Goal: Task Accomplishment & Management: Manage account settings

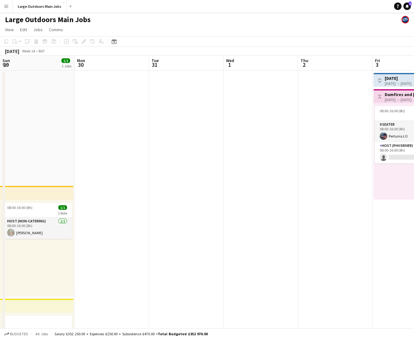
scroll to position [0, 144]
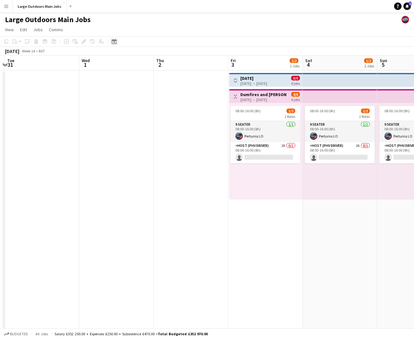
click at [112, 42] on icon "Date picker" at bounding box center [114, 41] width 5 height 5
click at [157, 133] on button "[DATE]" at bounding box center [158, 132] width 18 height 10
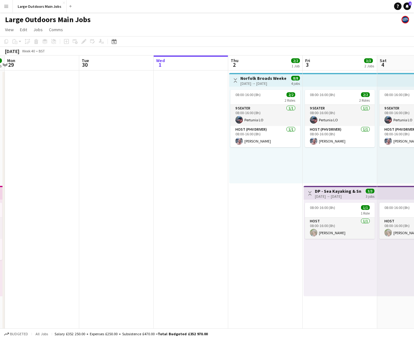
scroll to position [0, 214]
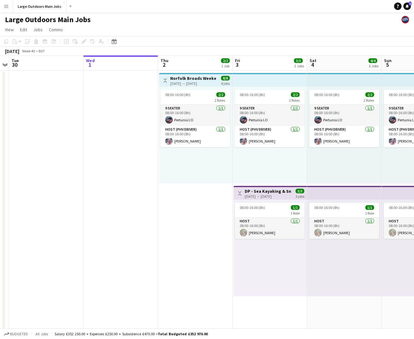
click at [255, 196] on div "[DATE] → [DATE]" at bounding box center [268, 196] width 46 height 5
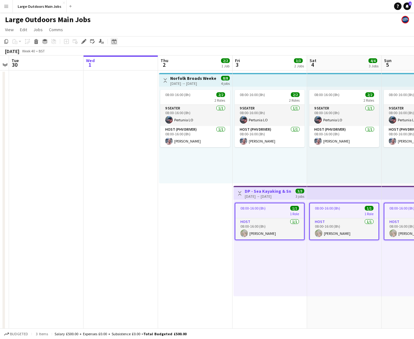
click at [112, 40] on icon "Date picker" at bounding box center [114, 41] width 5 height 5
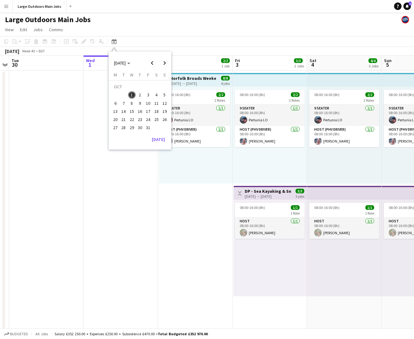
click at [250, 192] on h3 "DP - Sea Kayaking & Snowdon" at bounding box center [268, 191] width 46 height 6
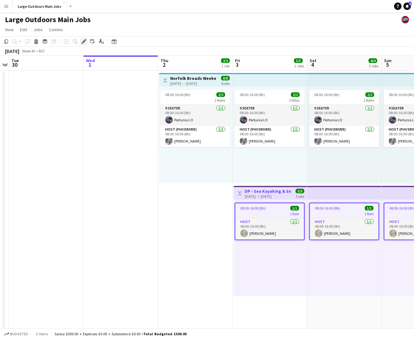
click at [84, 40] on icon "Edit" at bounding box center [83, 41] width 5 height 5
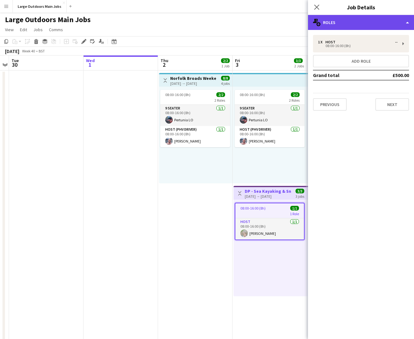
click at [358, 21] on div "multiple-users-add Roles" at bounding box center [361, 22] width 106 height 15
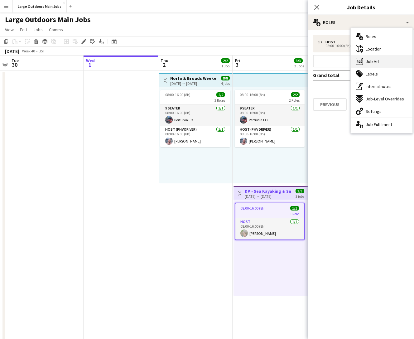
click at [378, 63] on span "Job Ad" at bounding box center [371, 62] width 13 height 6
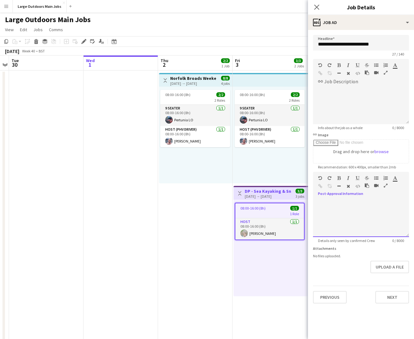
click at [340, 206] on div at bounding box center [361, 217] width 96 height 37
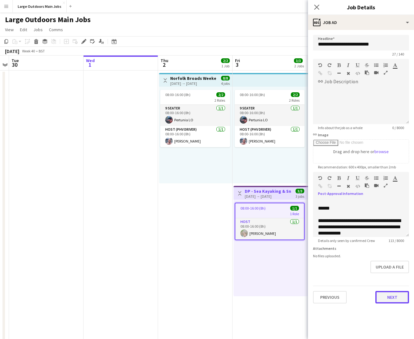
click at [391, 297] on button "Next" at bounding box center [392, 297] width 34 height 12
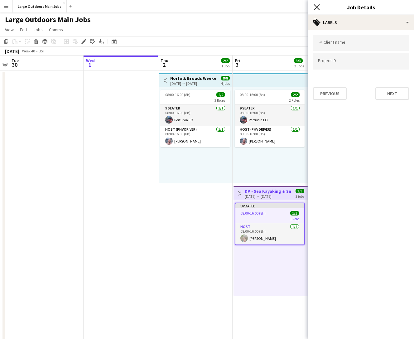
click at [314, 7] on icon "Close pop-in" at bounding box center [316, 7] width 6 height 6
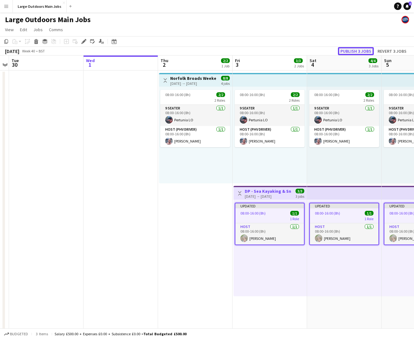
click at [359, 49] on button "Publish 3 jobs" at bounding box center [356, 51] width 36 height 8
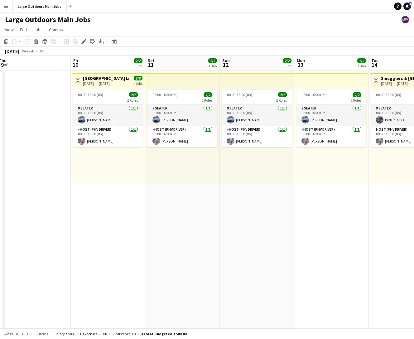
scroll to position [0, 163]
